Goal: Information Seeking & Learning: Check status

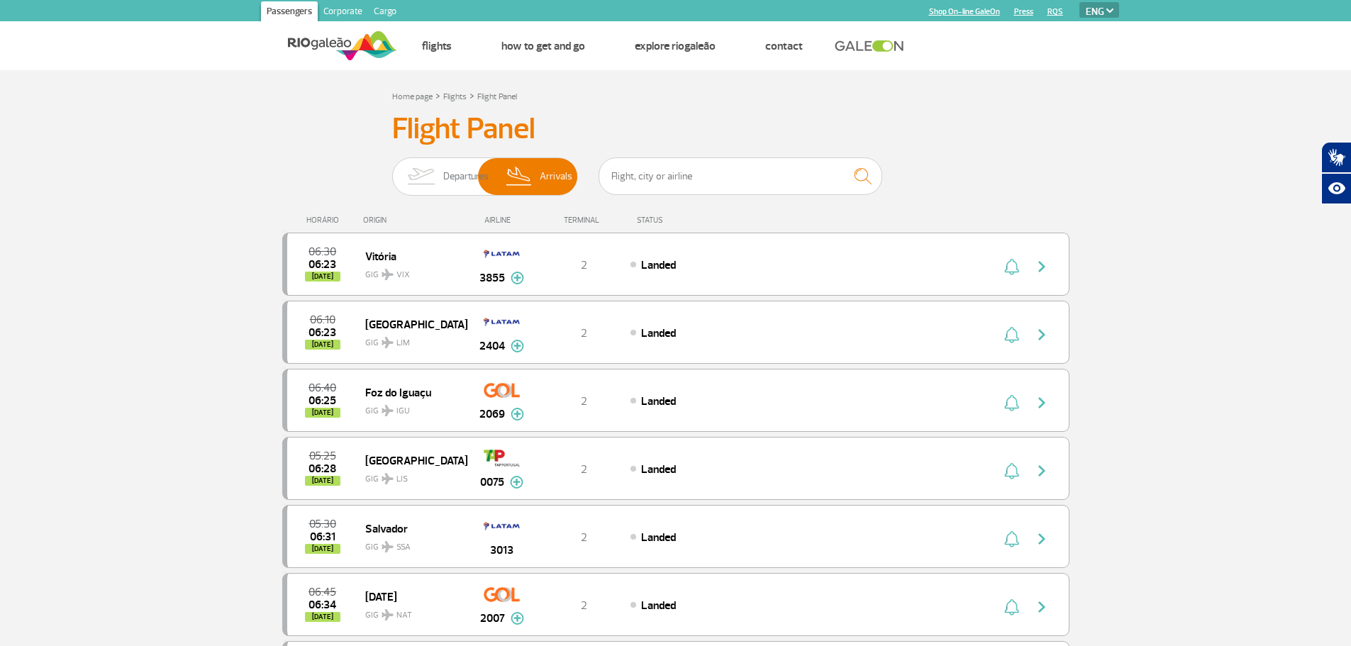
select select "en"
click at [452, 181] on span "Departures" at bounding box center [465, 176] width 45 height 37
click at [392, 170] on input "Departures Arrivals" at bounding box center [392, 170] width 0 height 0
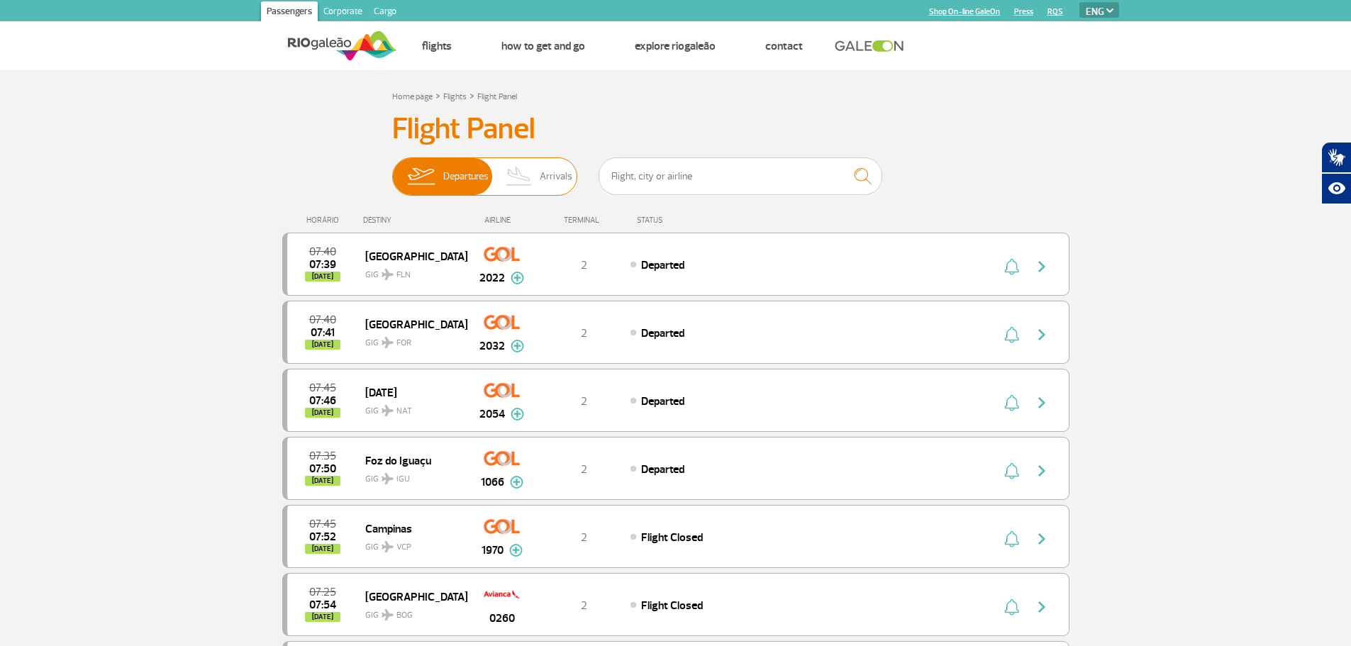
click at [508, 172] on img at bounding box center [520, 176] width 42 height 37
click at [392, 170] on input "Departures Arrivals" at bounding box center [392, 170] width 0 height 0
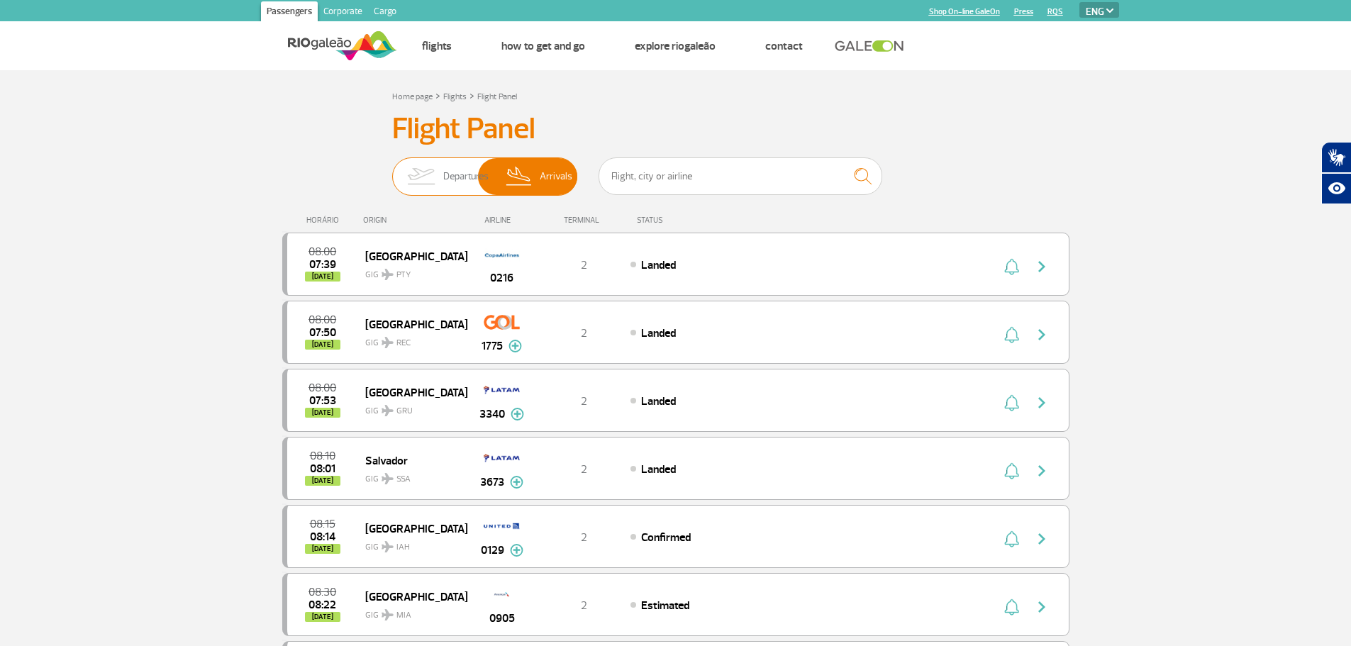
click at [419, 186] on img at bounding box center [421, 176] width 45 height 37
click at [392, 170] on input "Departures Arrivals" at bounding box center [392, 170] width 0 height 0
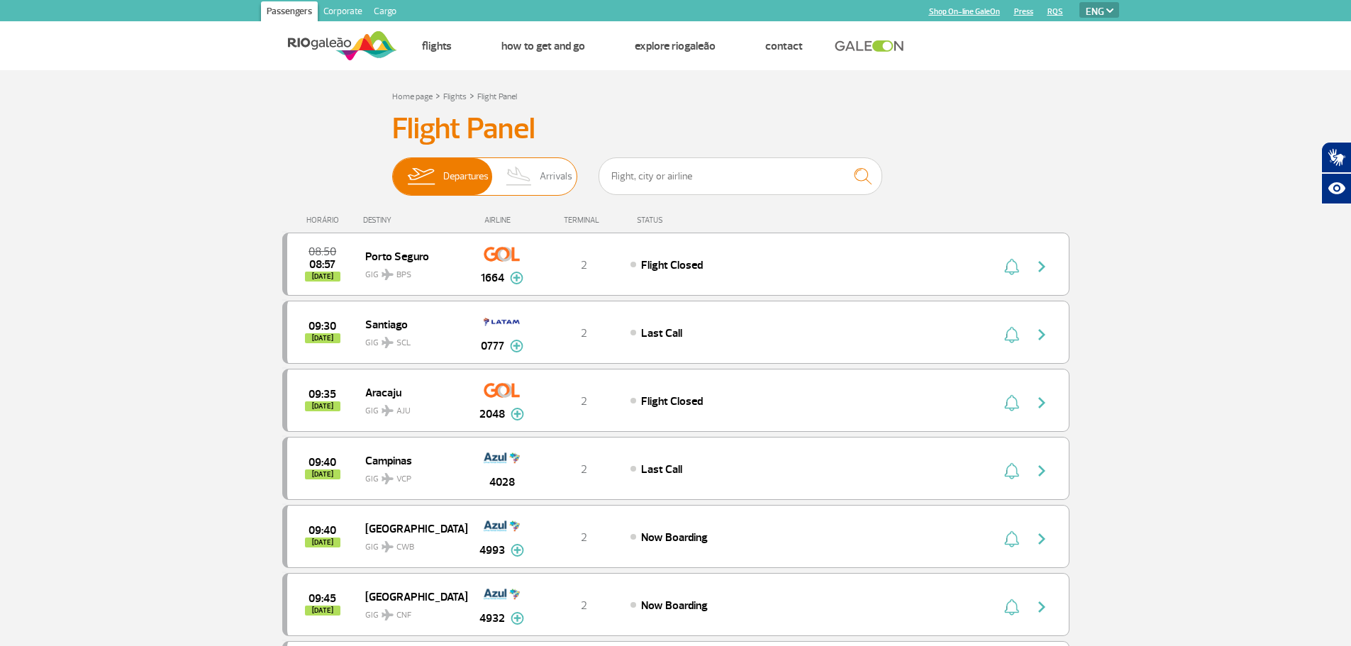
click at [516, 185] on img at bounding box center [520, 176] width 42 height 37
click at [392, 170] on input "Departures Arrivals" at bounding box center [392, 170] width 0 height 0
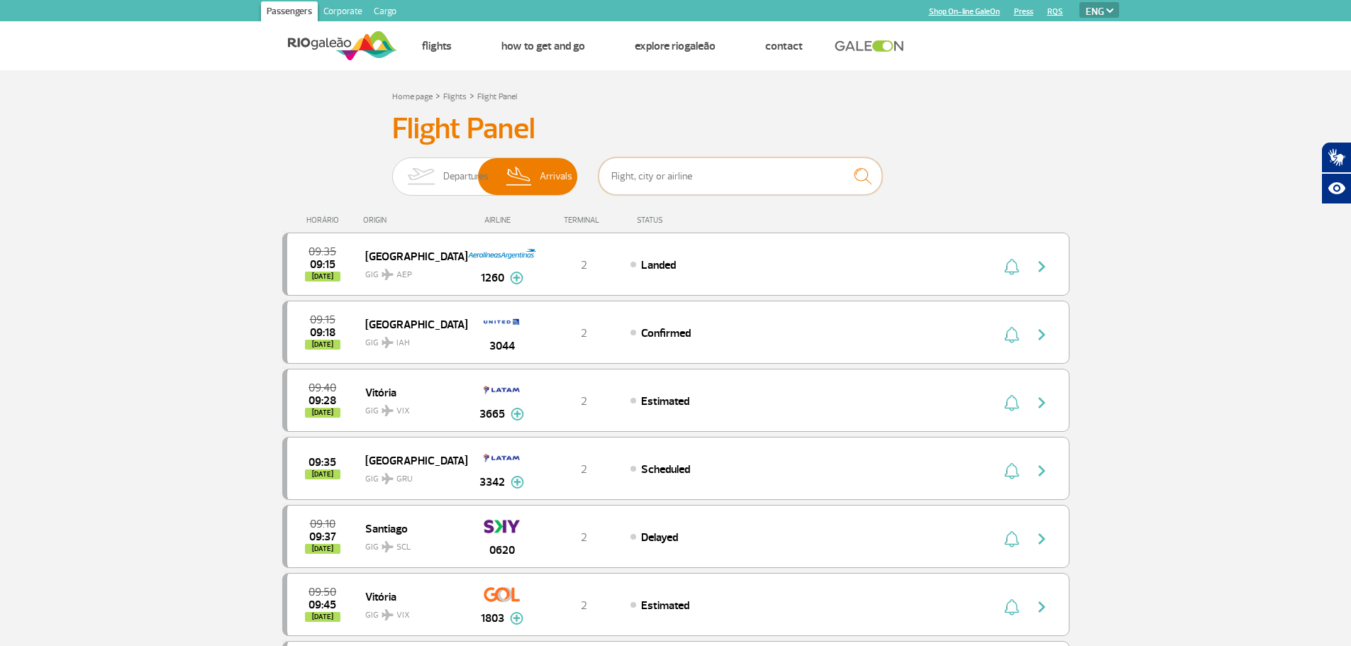
click at [719, 182] on input "text" at bounding box center [741, 176] width 284 height 38
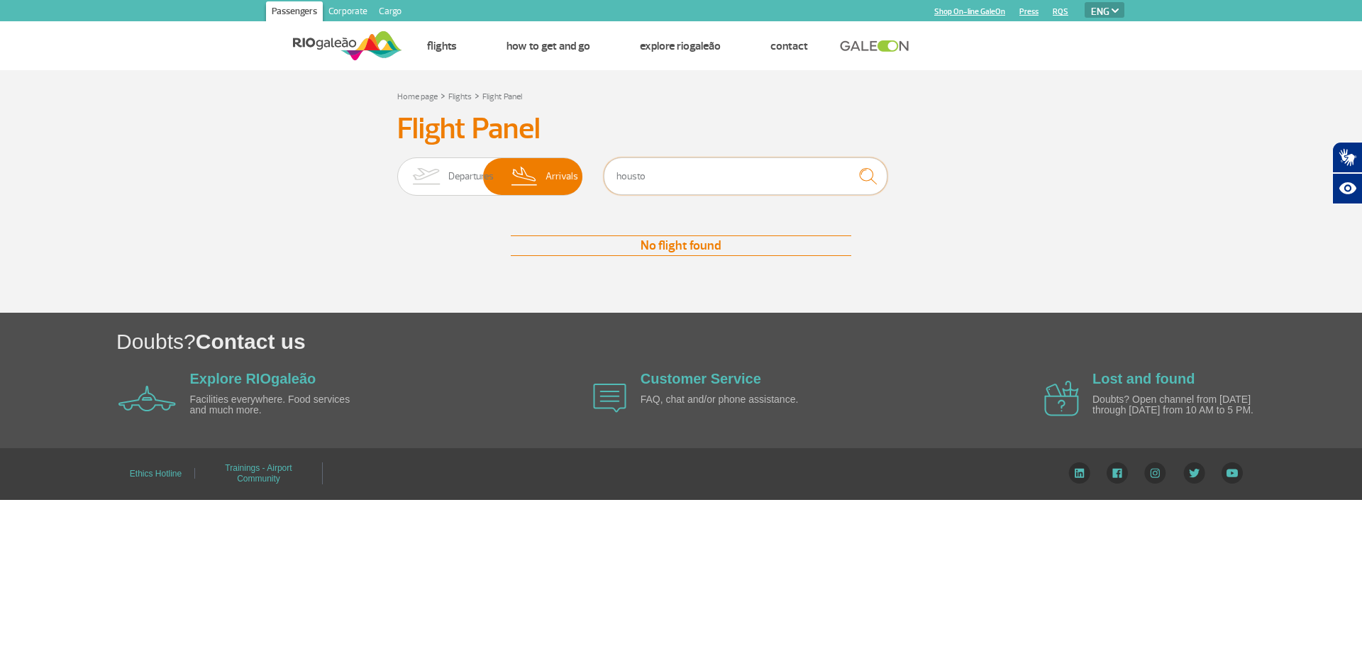
type input "[GEOGRAPHIC_DATA]"
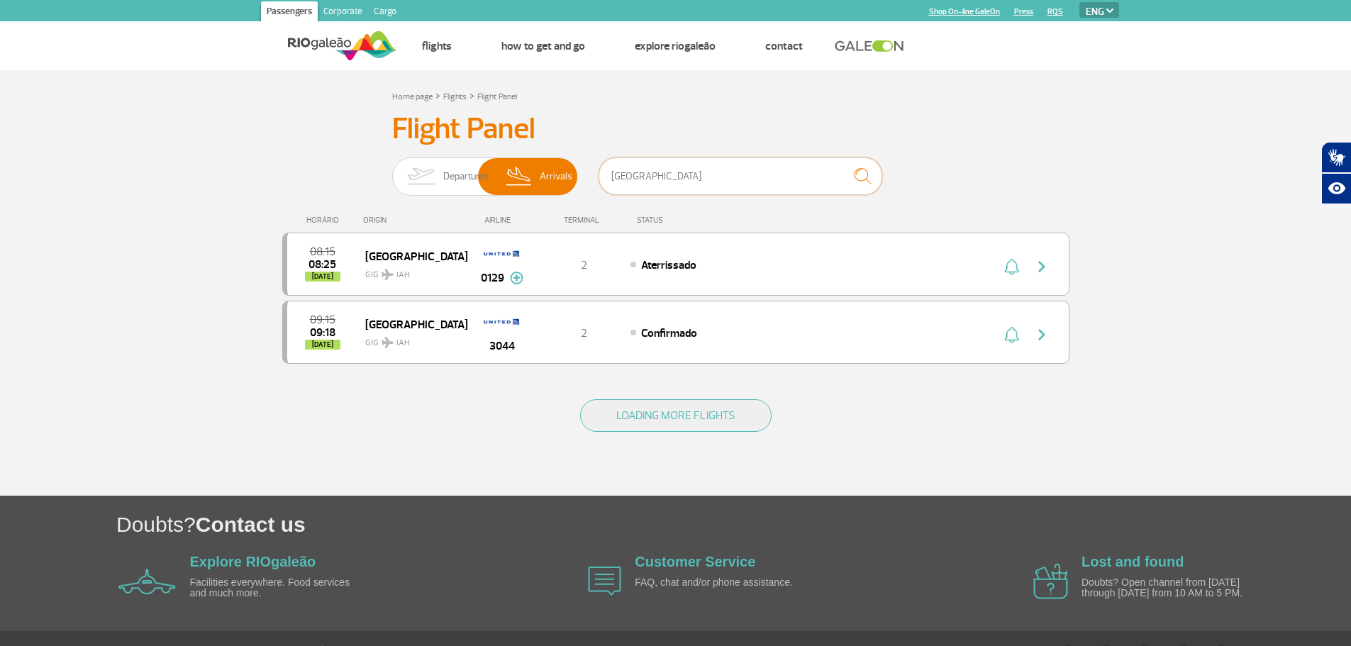
drag, startPoint x: 679, startPoint y: 191, endPoint x: 603, endPoint y: 194, distance: 76.6
click at [603, 194] on div "[GEOGRAPHIC_DATA]" at bounding box center [741, 178] width 284 height 43
